Goal: Information Seeking & Learning: Learn about a topic

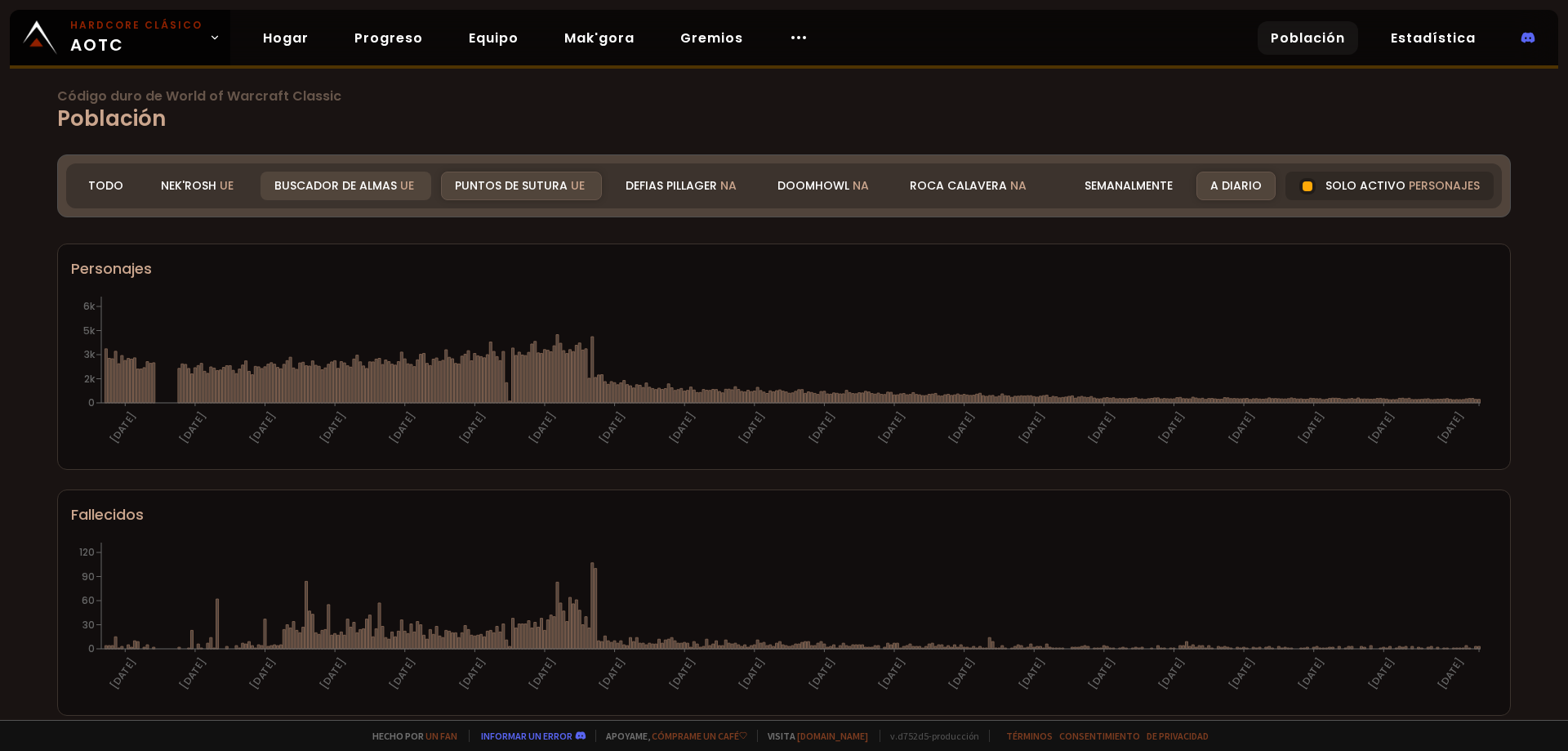
click at [354, 190] on font "Buscador de almas" at bounding box center [336, 185] width 123 height 16
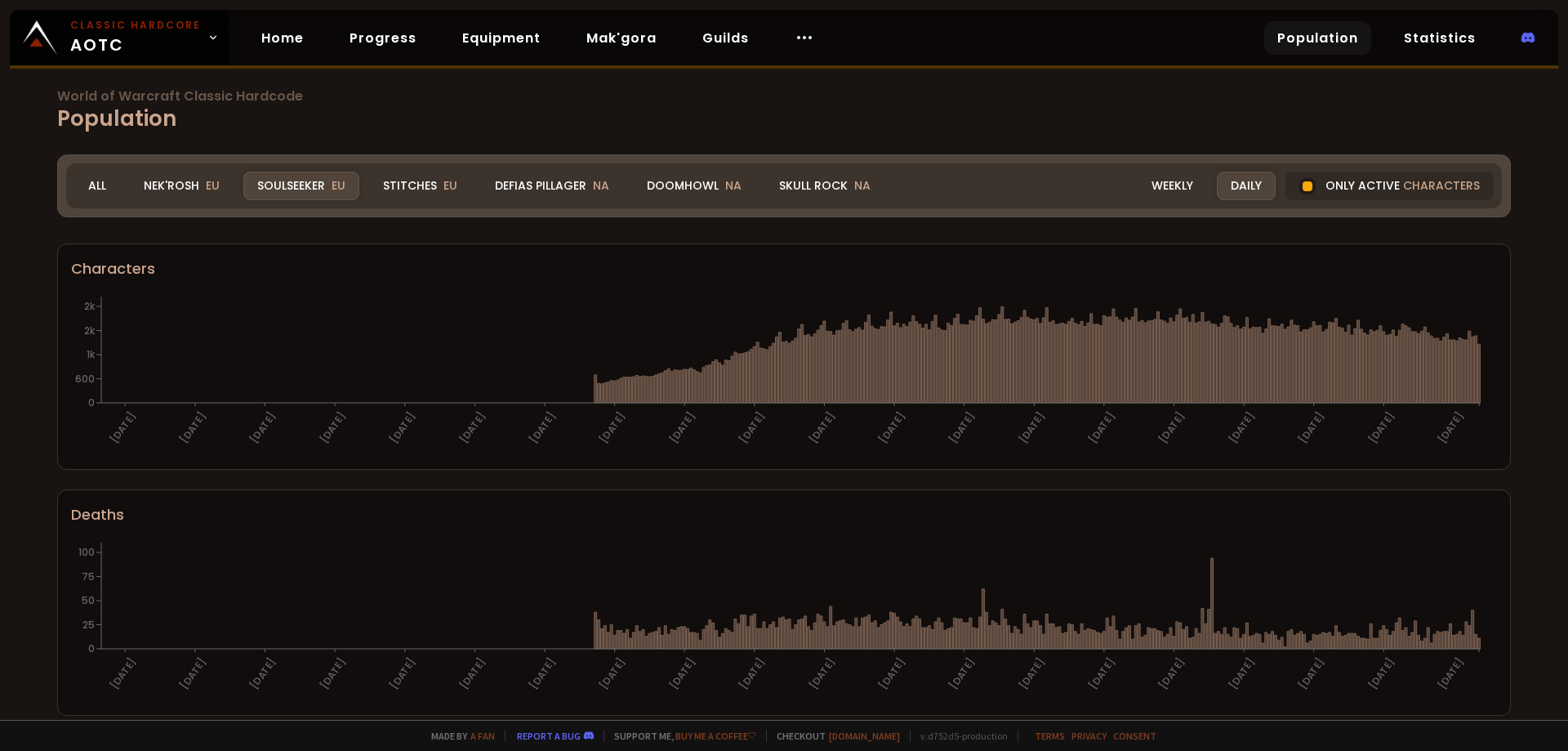
click at [0, 332] on div "World of Warcraft Classic Hardcode Population Realm Soulseeker All Nek'Rosh EU …" at bounding box center [784, 360] width 1568 height 719
click at [151, 269] on div "Characters" at bounding box center [784, 268] width 1425 height 22
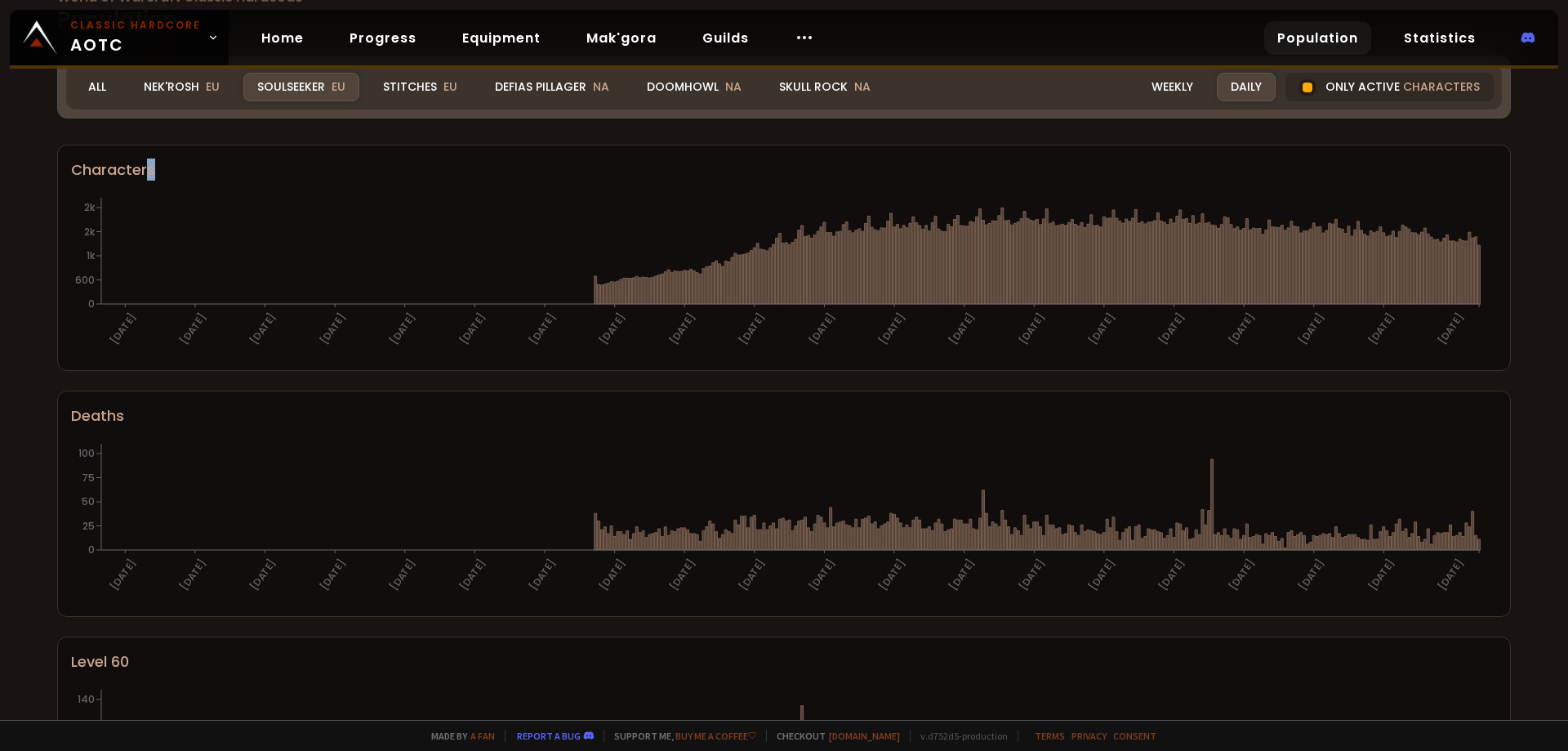
scroll to position [17, 0]
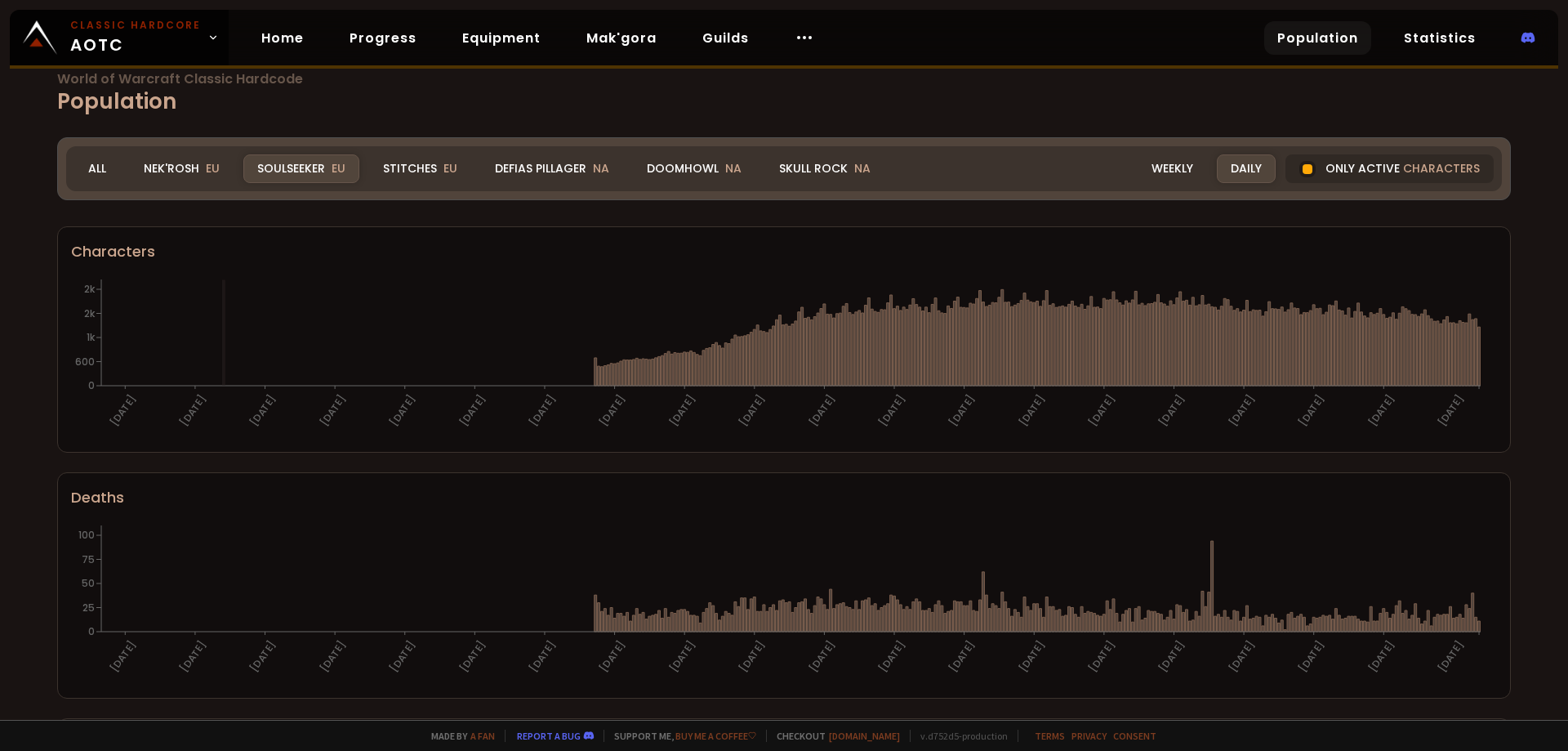
click at [223, 300] on icon "[DATE] [DATE] [DATE] [DATE] [DATE] [DATE] [DATE] [DATE] [DATE] [DATE] [DATE] [D…" at bounding box center [778, 357] width 1414 height 164
click at [181, 166] on div "Nek'Rosh EU" at bounding box center [182, 169] width 104 height 29
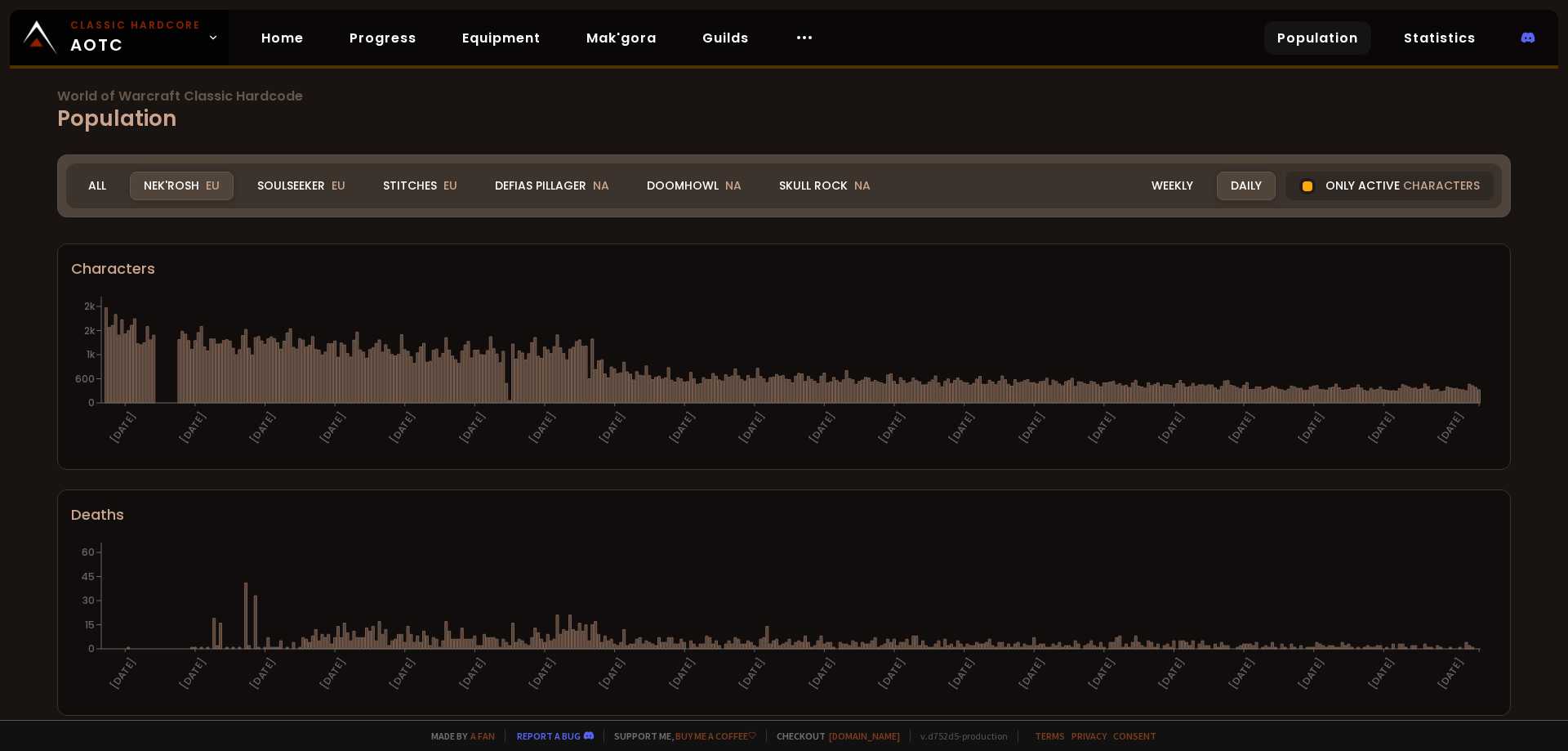
scroll to position [17, 0]
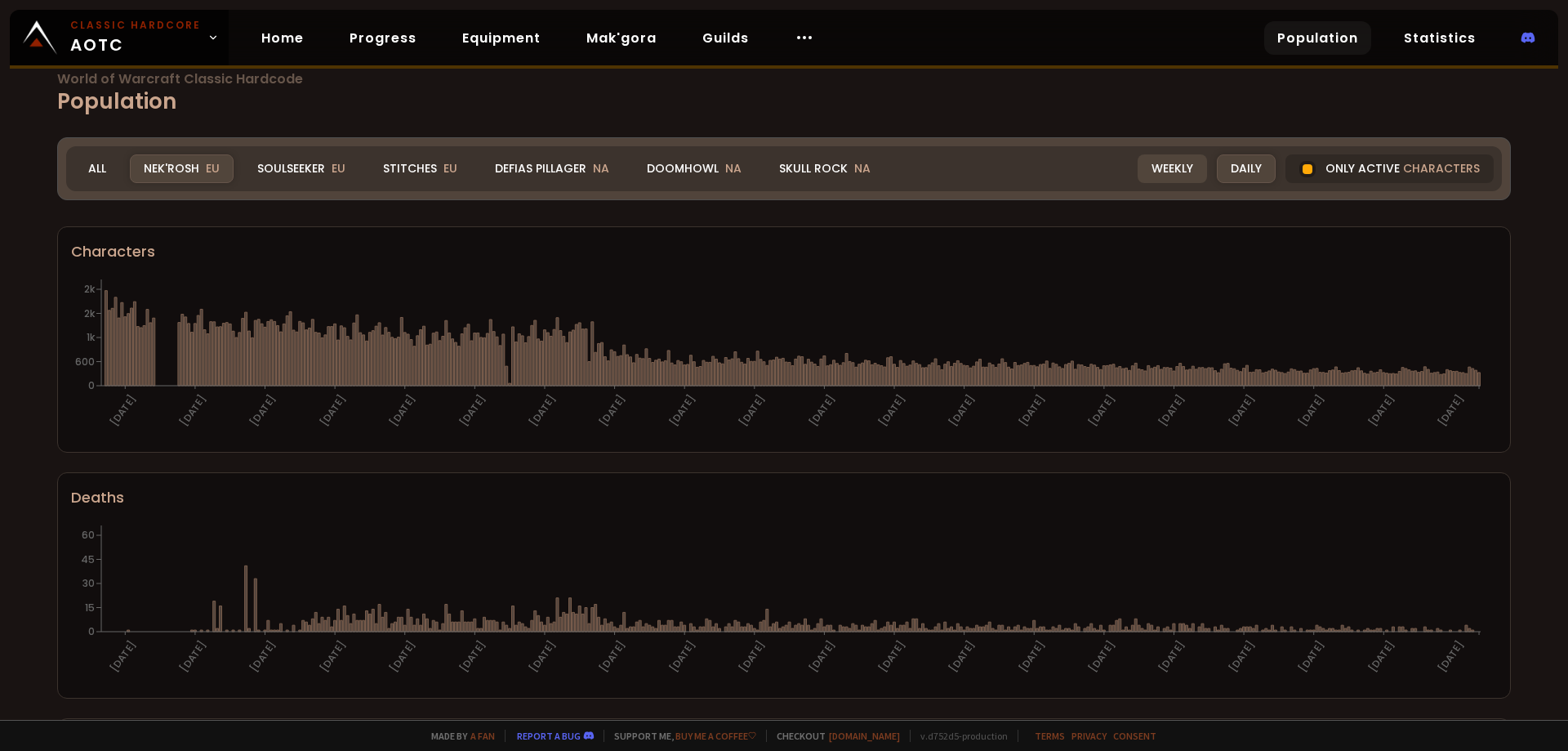
click at [1184, 162] on div "Weekly" at bounding box center [1171, 169] width 70 height 29
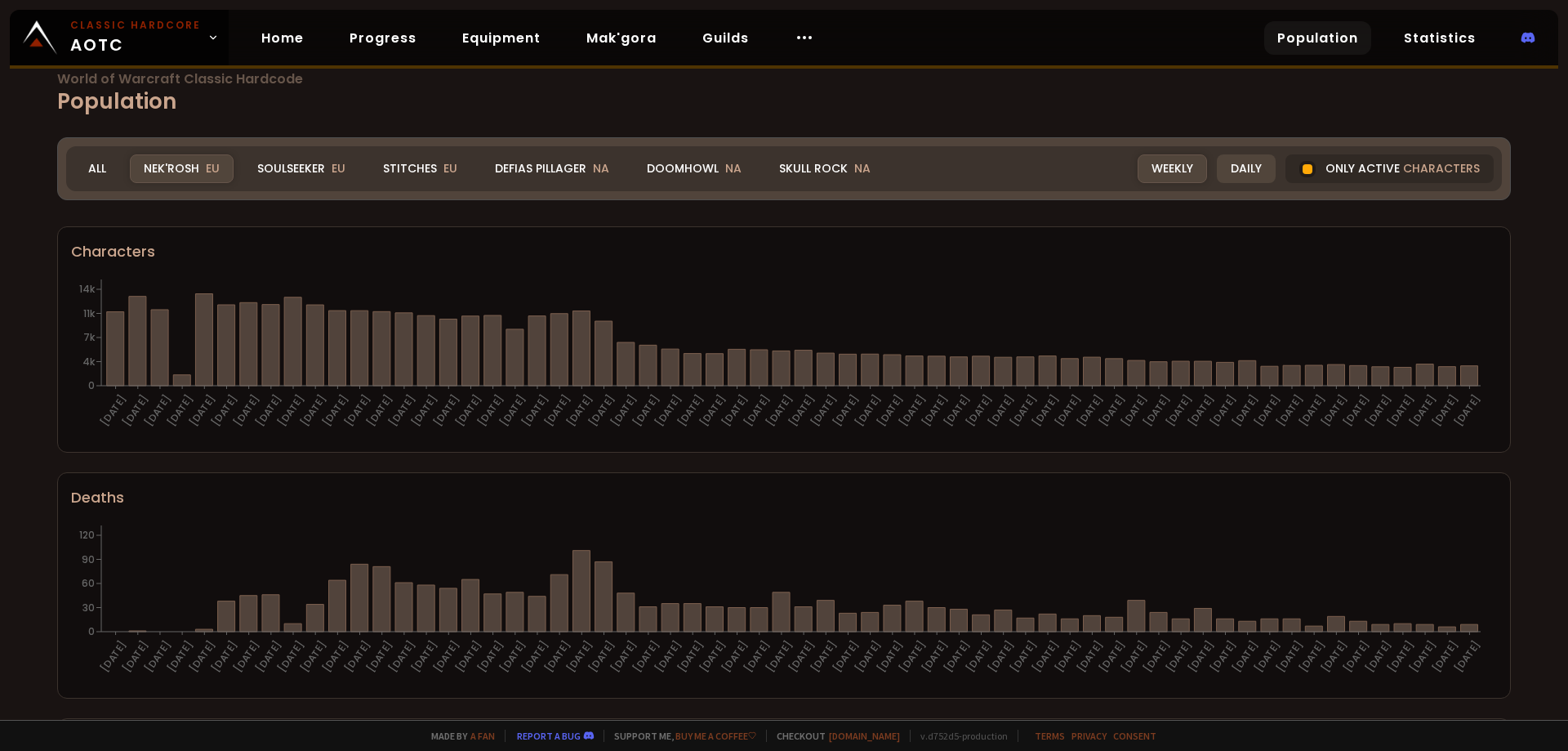
click at [1242, 174] on div "Daily" at bounding box center [1246, 169] width 59 height 29
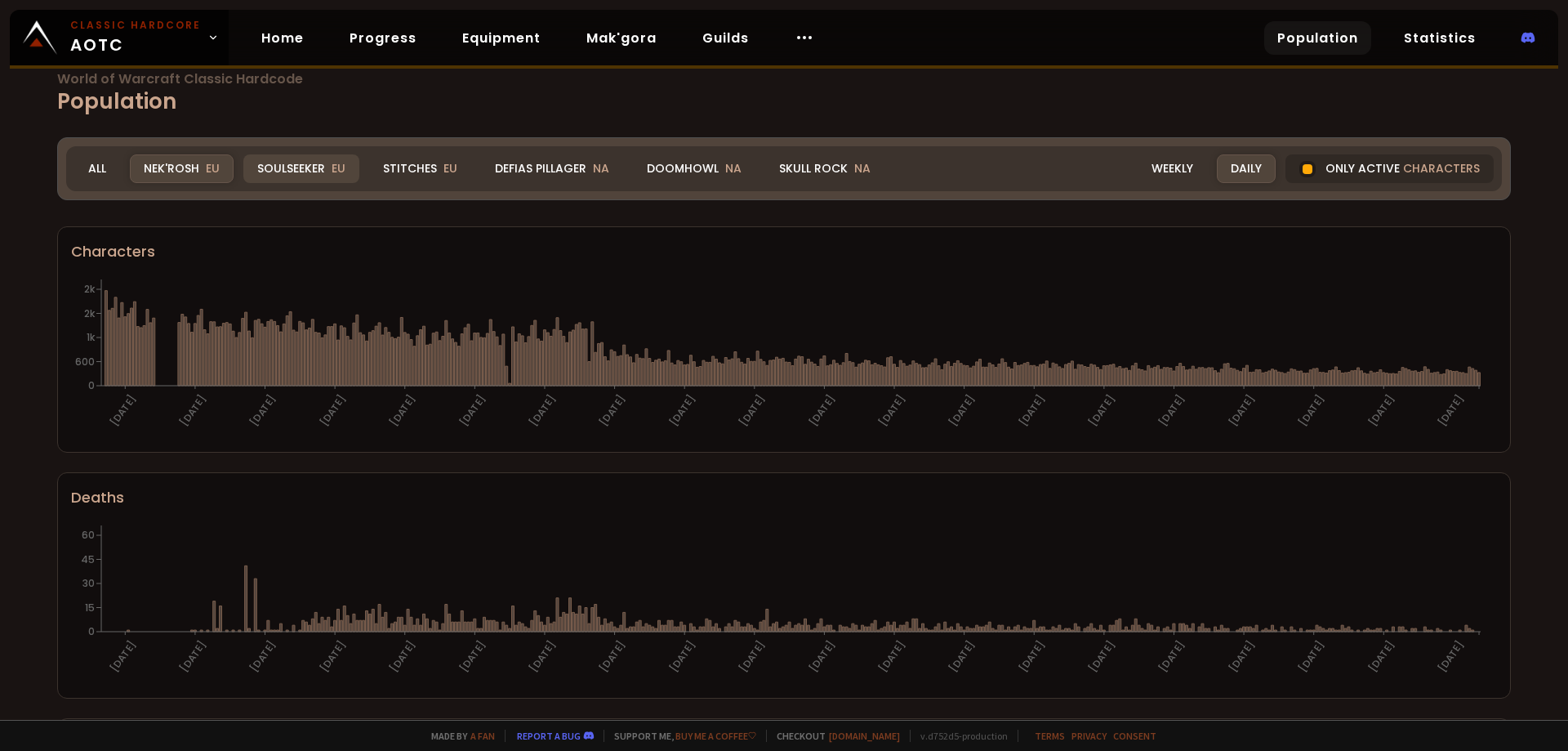
click at [273, 166] on div "Soulseeker EU" at bounding box center [301, 169] width 116 height 29
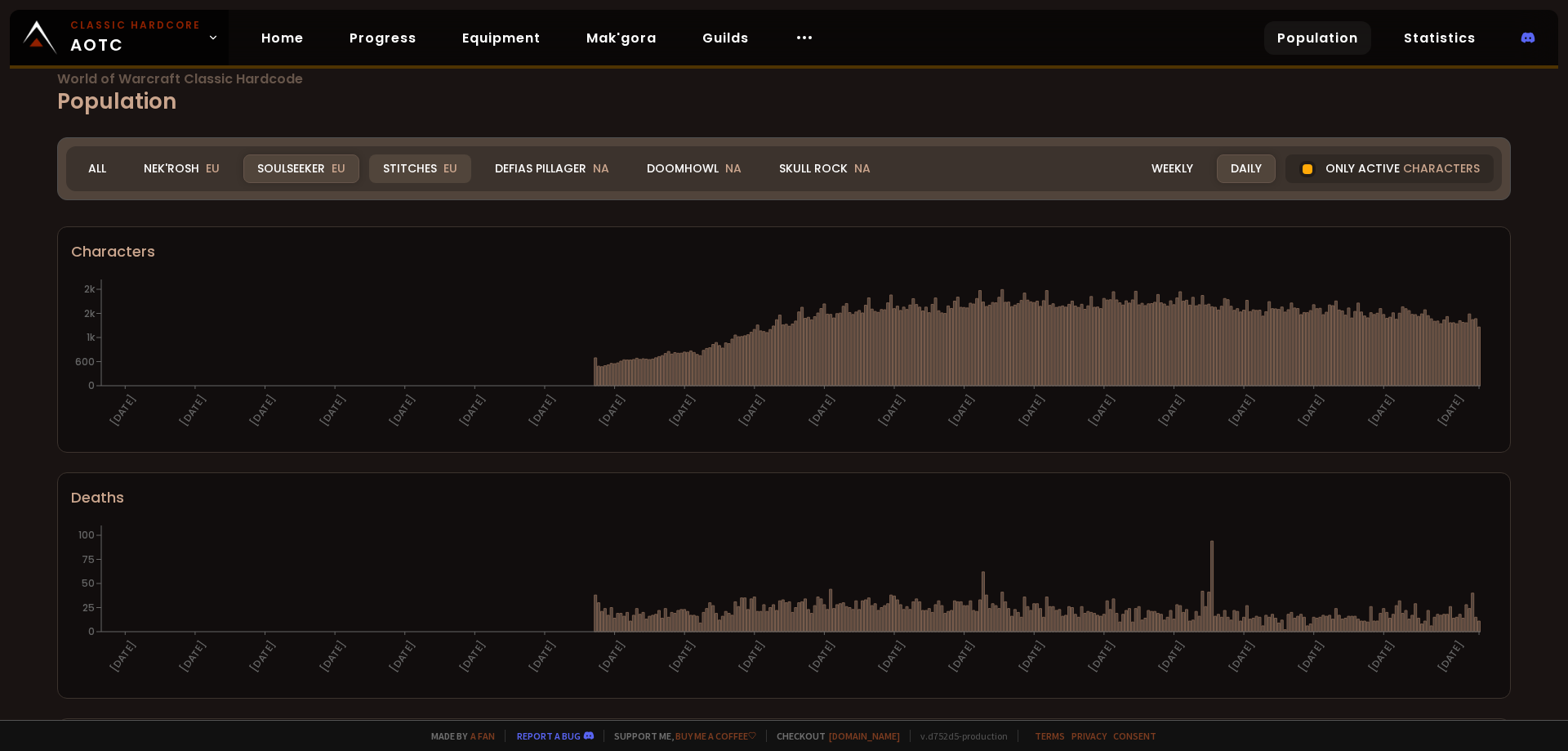
click at [405, 179] on div "Stitches EU" at bounding box center [420, 169] width 102 height 29
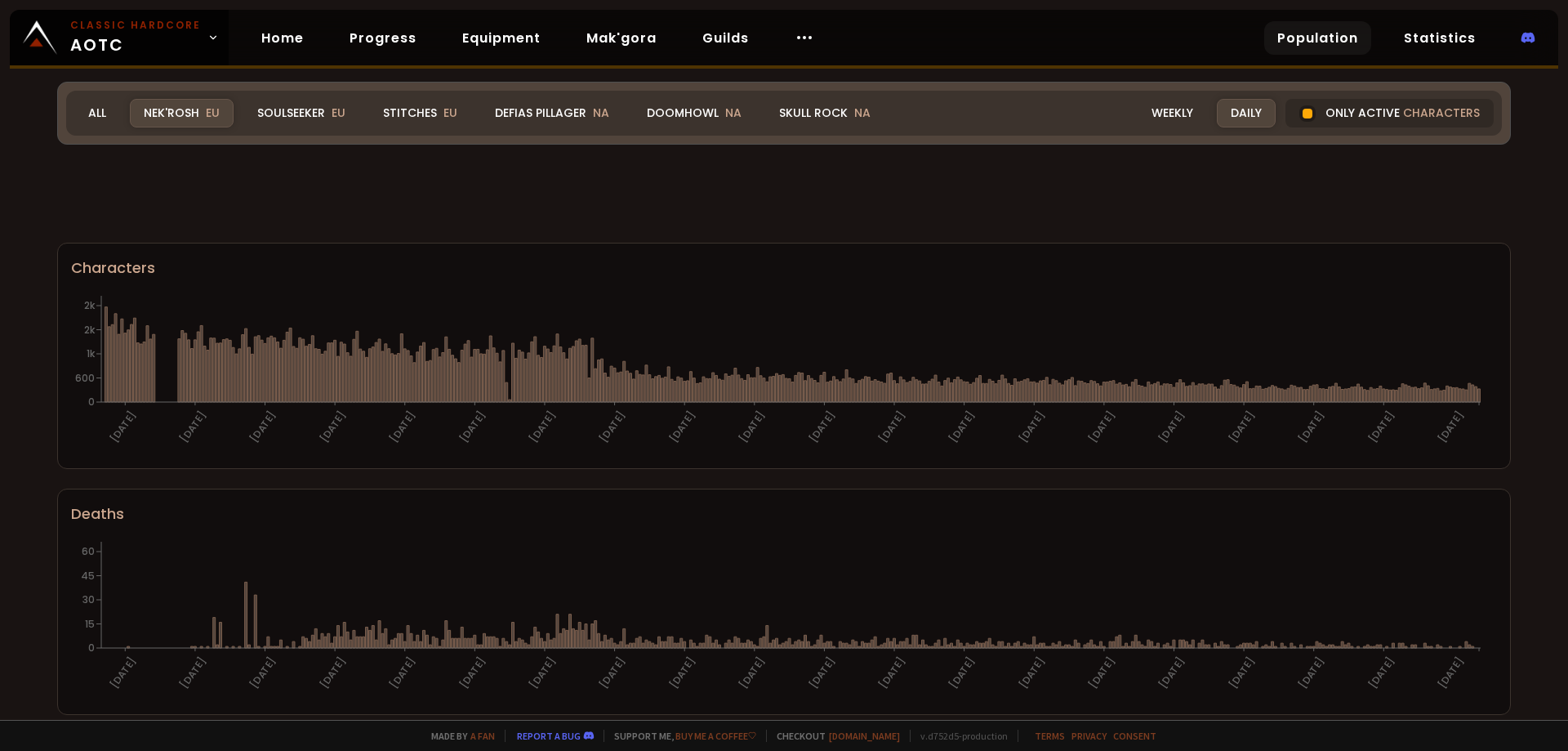
scroll to position [915, 0]
